Goal: Transaction & Acquisition: Purchase product/service

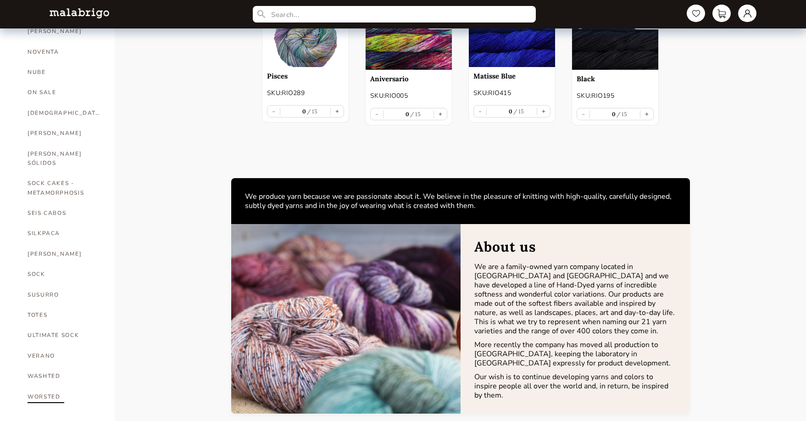
scroll to position [551, 0]
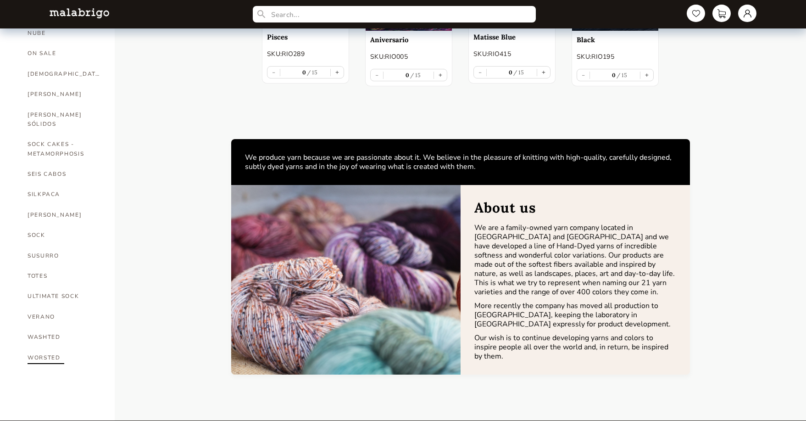
click at [44, 347] on link "WORSTED" at bounding box center [64, 357] width 73 height 20
select select "INDEX"
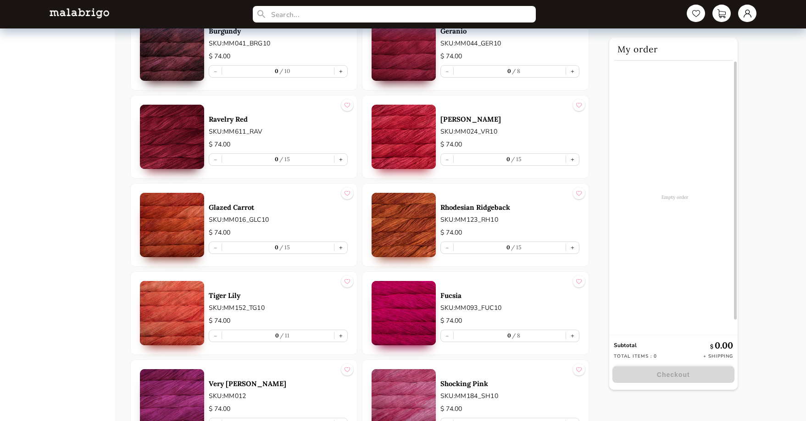
scroll to position [918, 0]
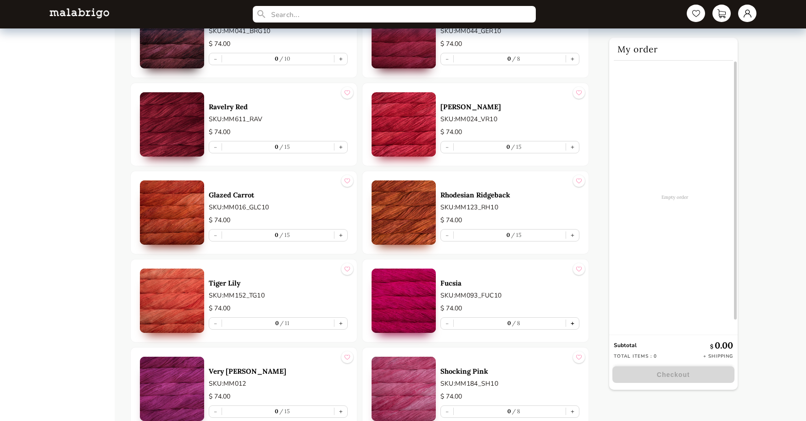
click at [575, 325] on button "+" at bounding box center [572, 323] width 13 height 11
type input "1"
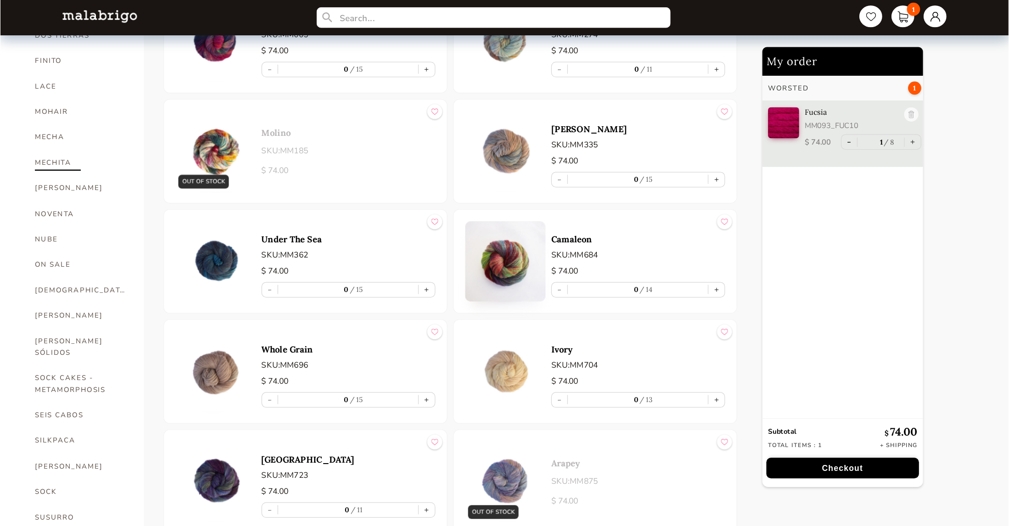
scroll to position [551, 0]
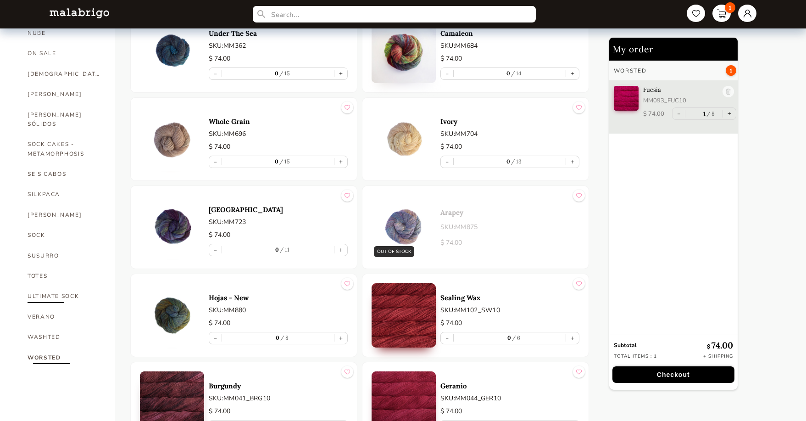
click at [36, 286] on link "ULTIMATE SOCK" at bounding box center [64, 296] width 73 height 20
